Goal: Information Seeking & Learning: Understand process/instructions

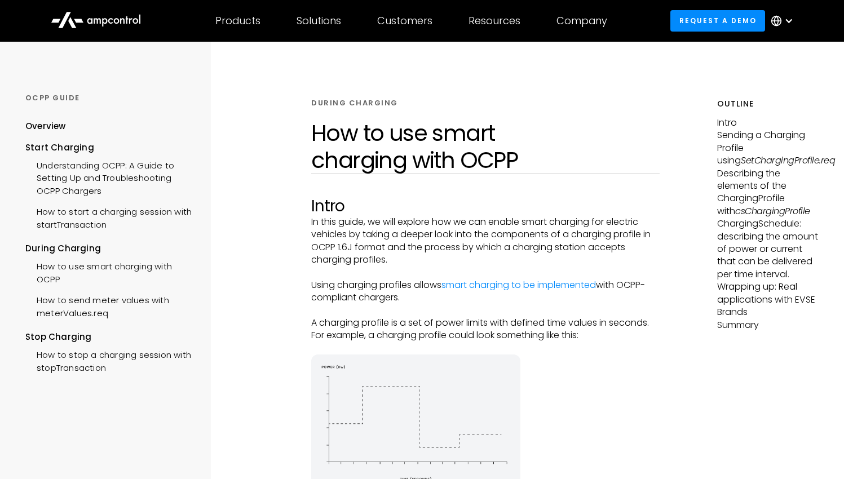
scroll to position [169, 0]
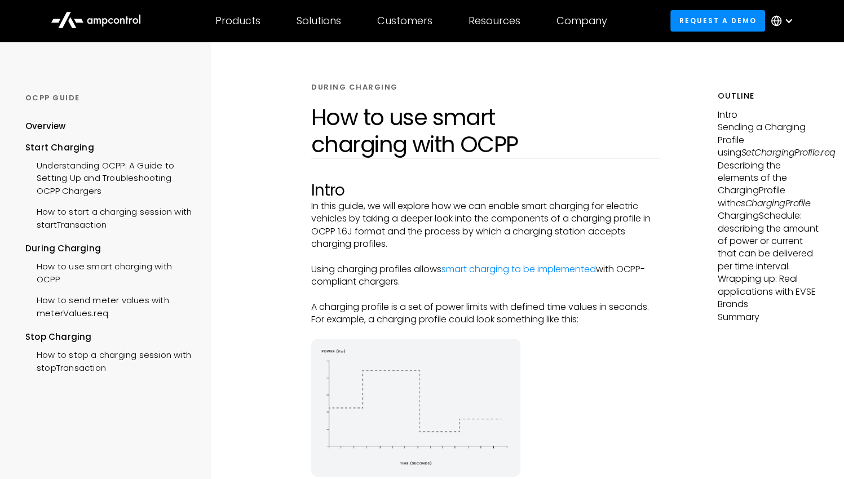
scroll to position [0, 0]
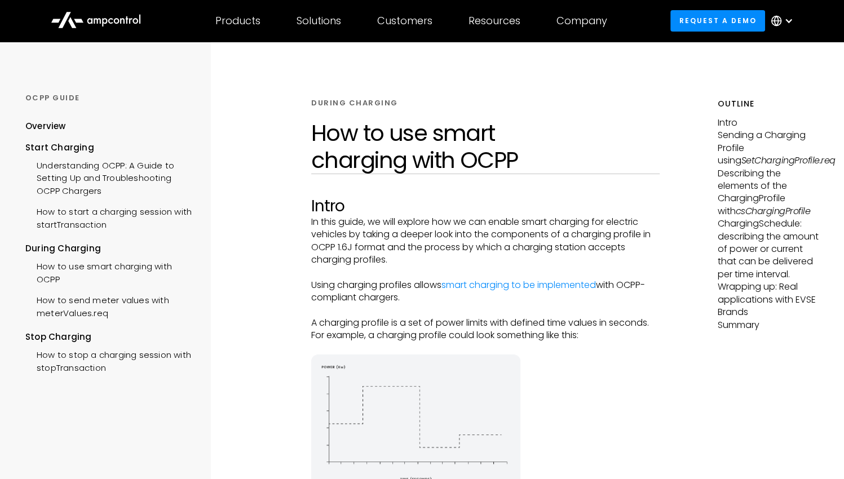
click at [625, 345] on p "‍" at bounding box center [485, 348] width 348 height 12
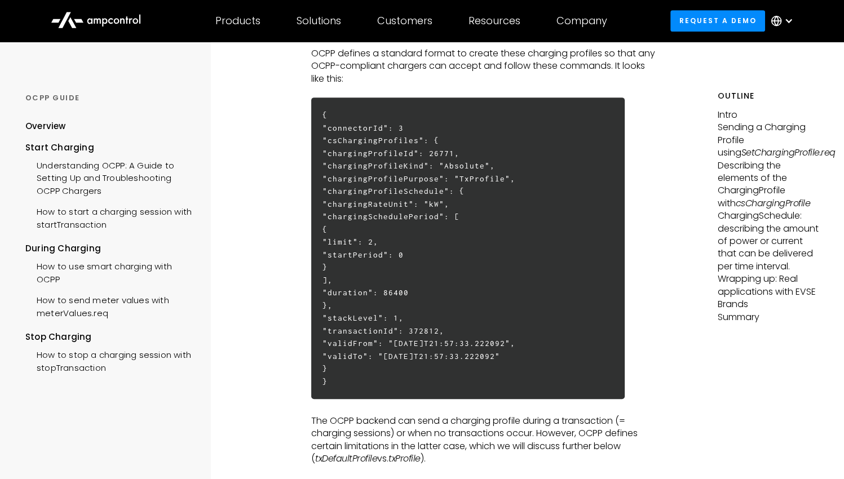
scroll to position [563, 0]
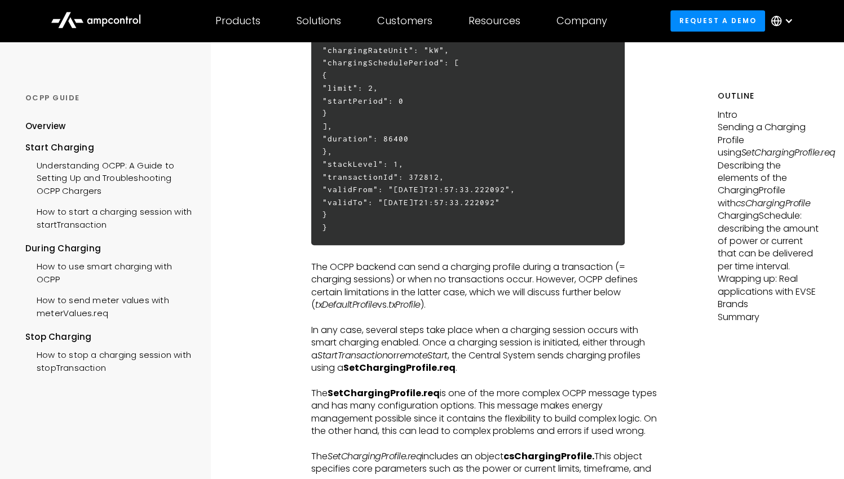
scroll to position [451, 0]
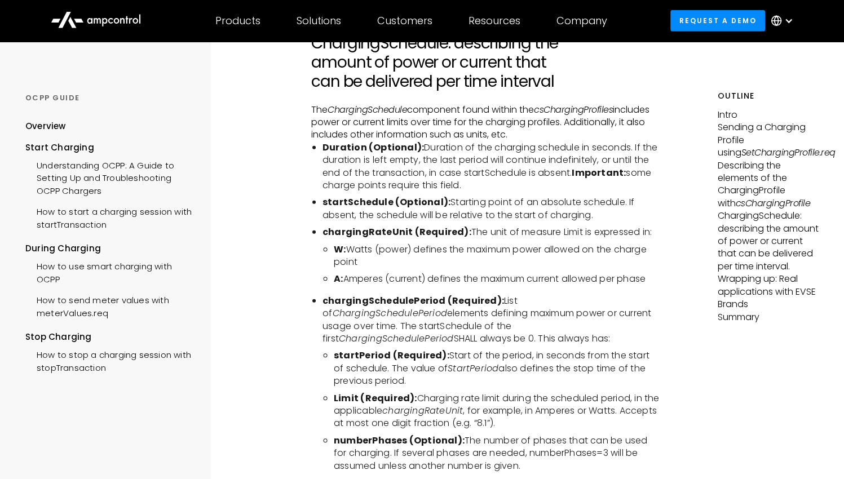
scroll to position [3117, 0]
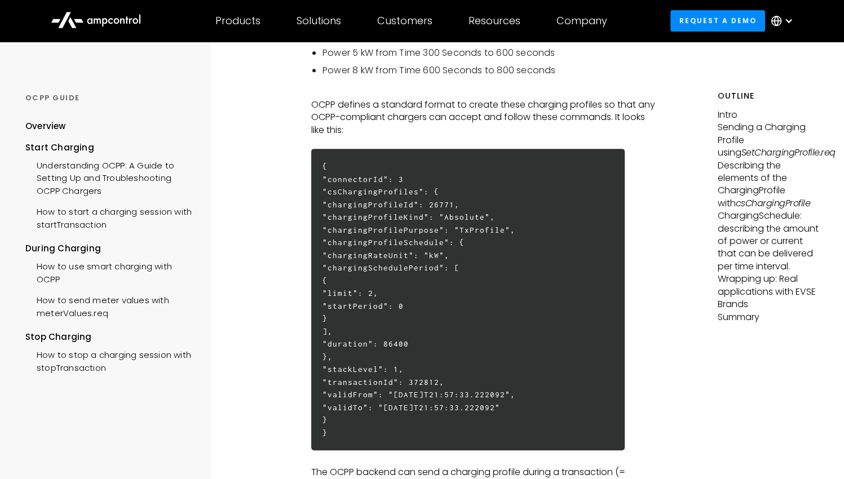
scroll to position [505, 0]
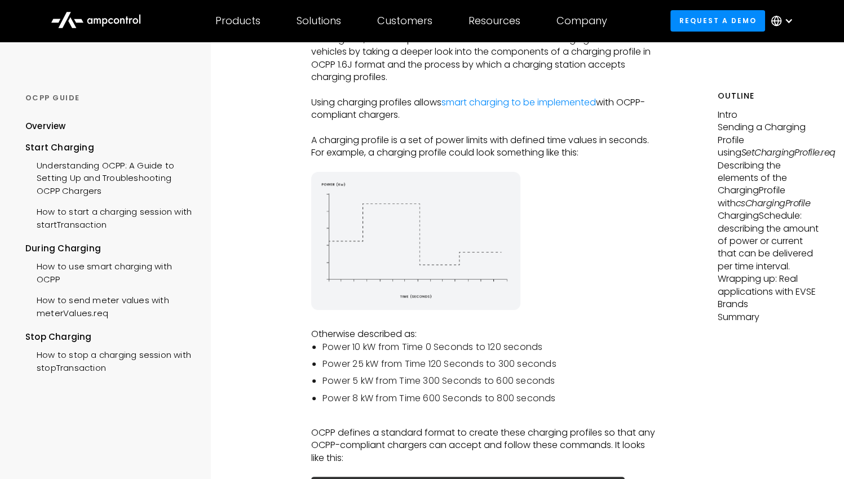
scroll to position [0, 0]
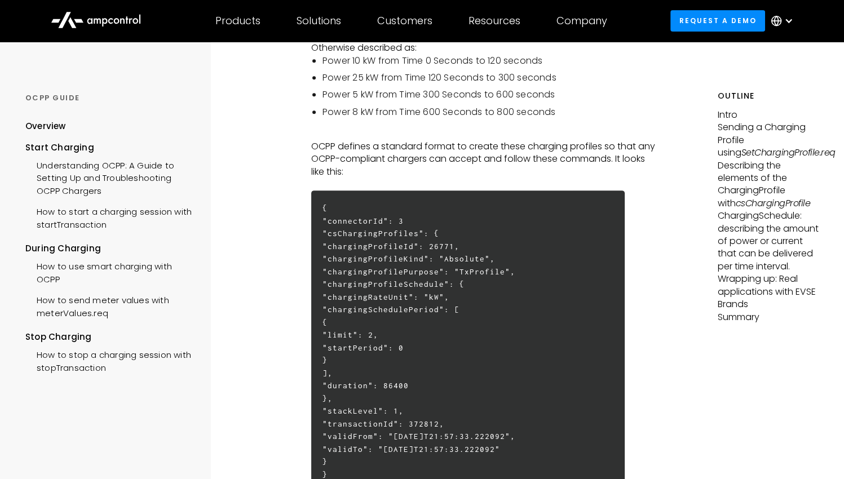
scroll to position [504, 0]
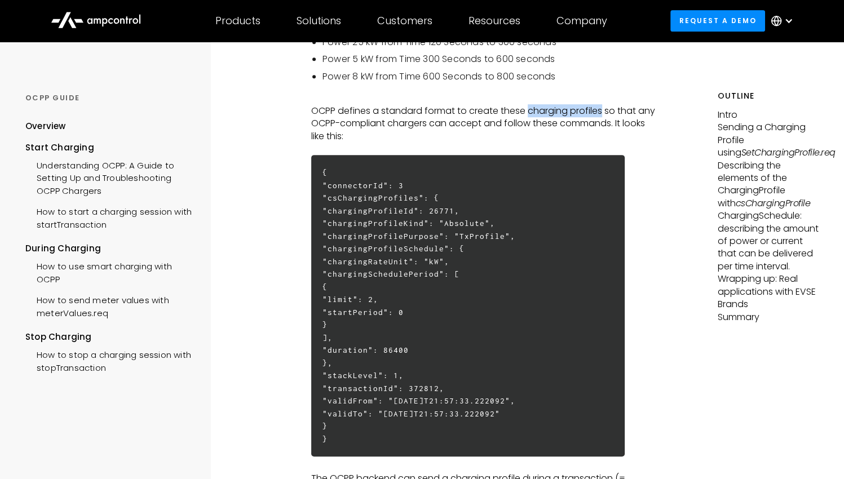
drag, startPoint x: 603, startPoint y: 114, endPoint x: 530, endPoint y: 116, distance: 73.8
click at [530, 116] on p "OCPP defines a standard format to create these charging profiles so that any OC…" at bounding box center [485, 124] width 348 height 38
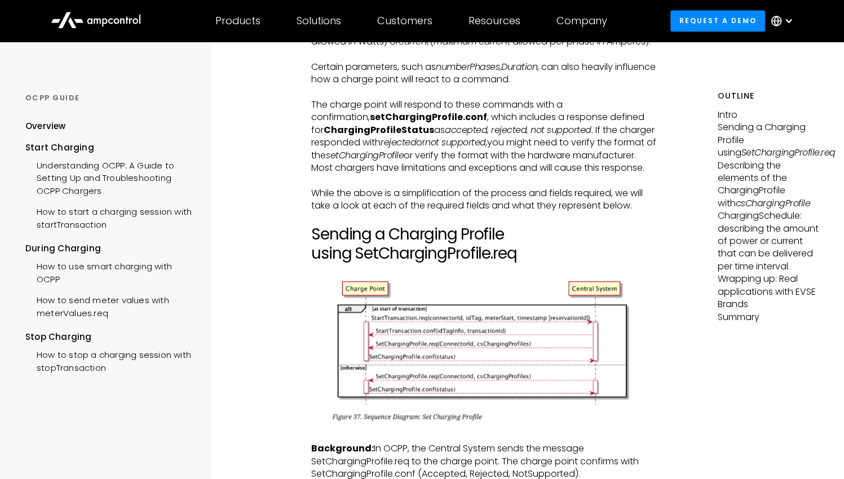
scroll to position [1237, 0]
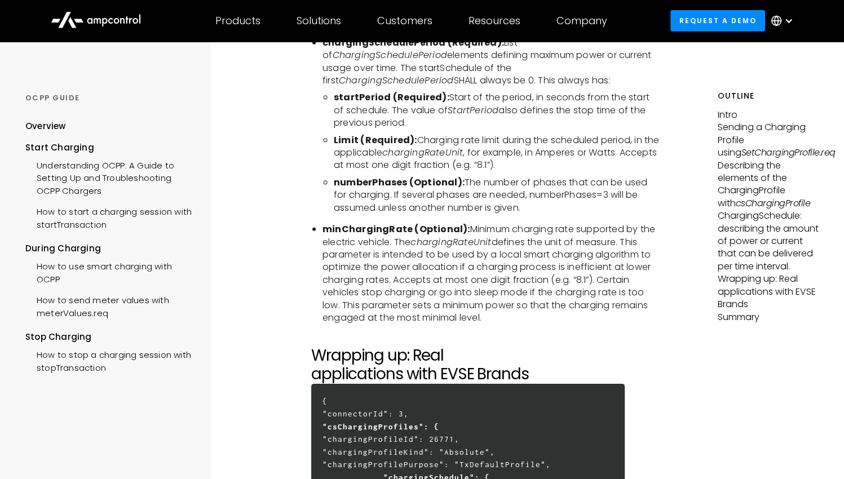
scroll to position [3544, 0]
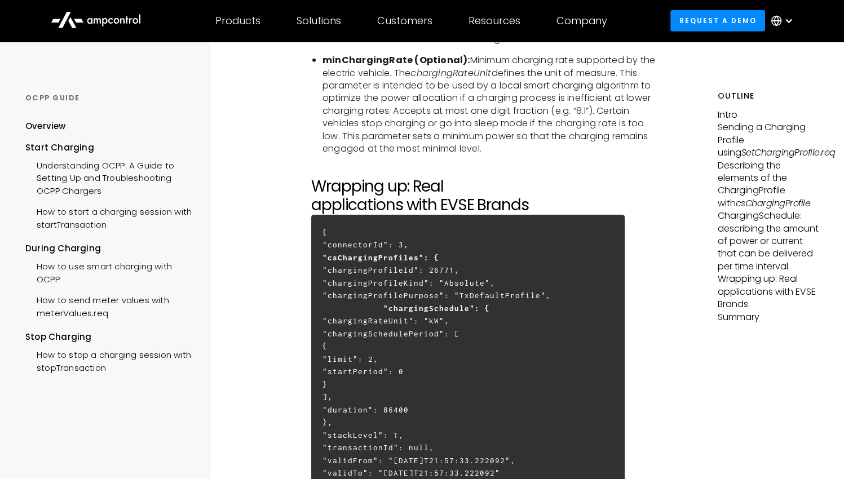
click at [401, 253] on strong ""csChargingProfiles": {" at bounding box center [380, 257] width 117 height 9
copy strong "csChargingProfiles"
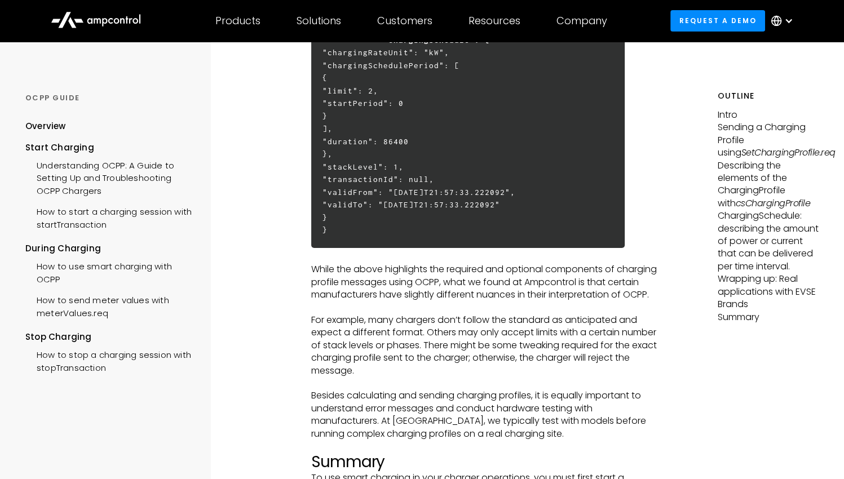
scroll to position [3601, 0]
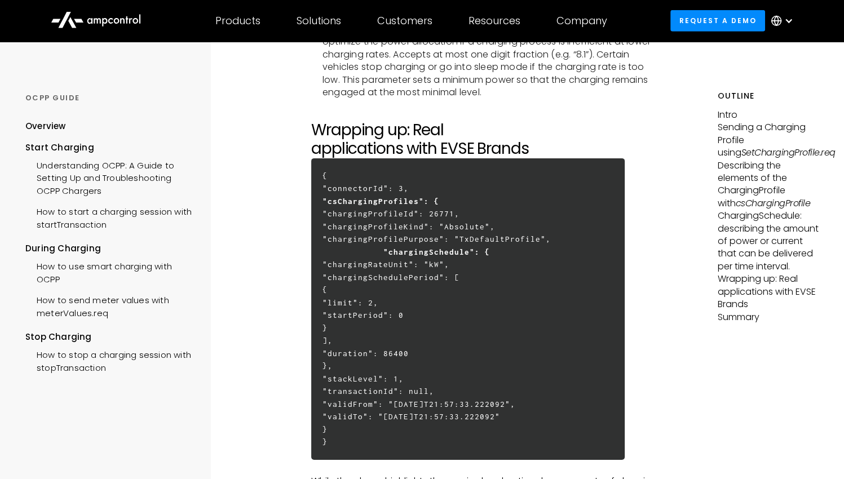
drag, startPoint x: 517, startPoint y: 227, endPoint x: 579, endPoint y: 259, distance: 70.1
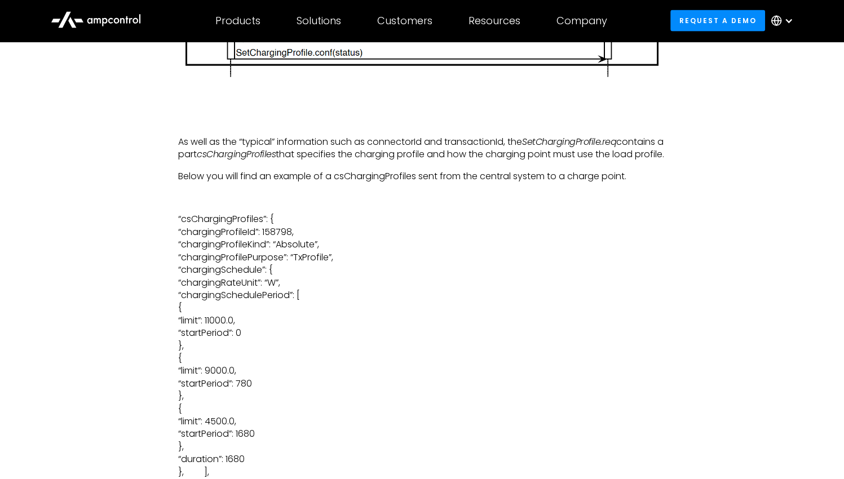
scroll to position [2761, 0]
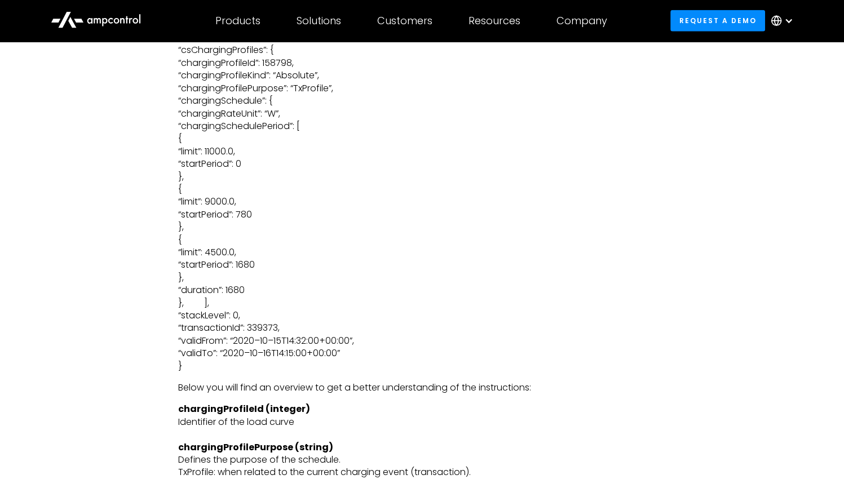
click at [464, 234] on p "“csChargingProfiles”: { “chargingProfileId”: 158798, “chargingProfileKind”: “Ab…" at bounding box center [421, 208] width 487 height 329
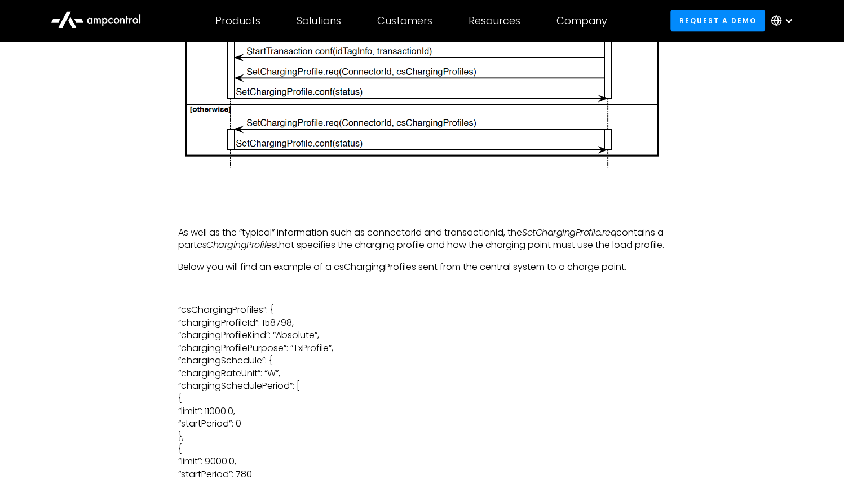
scroll to position [2930, 0]
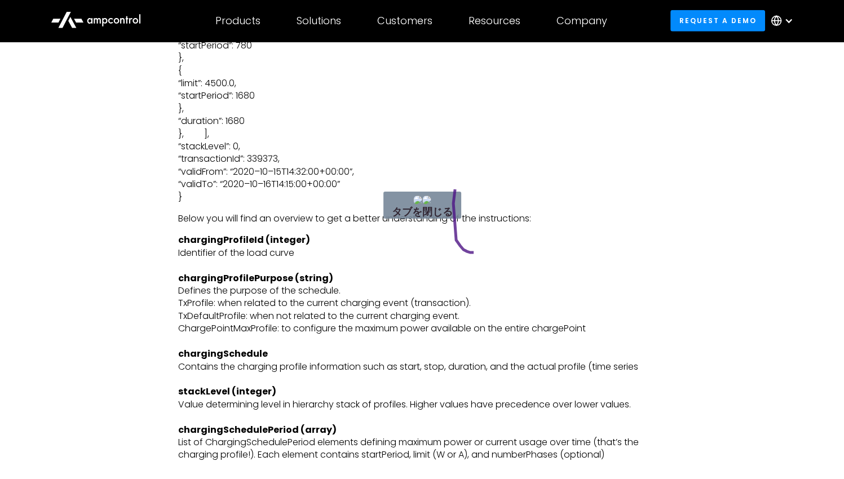
drag, startPoint x: 455, startPoint y: 189, endPoint x: 490, endPoint y: 251, distance: 71.4
